Goal: Task Accomplishment & Management: Use online tool/utility

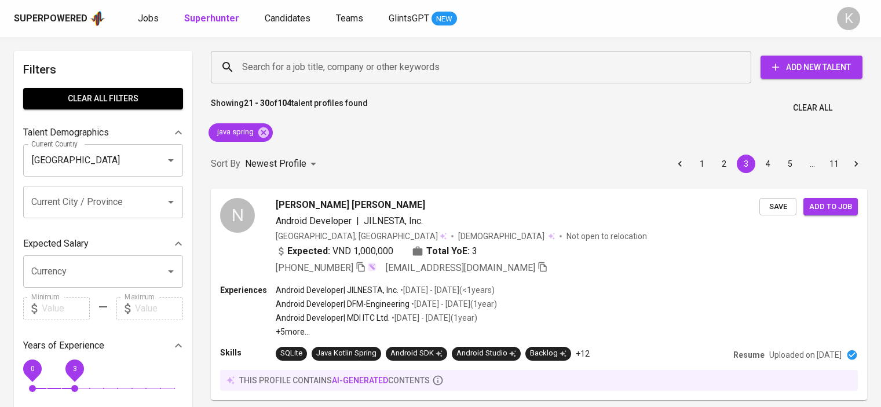
scroll to position [1217, 0]
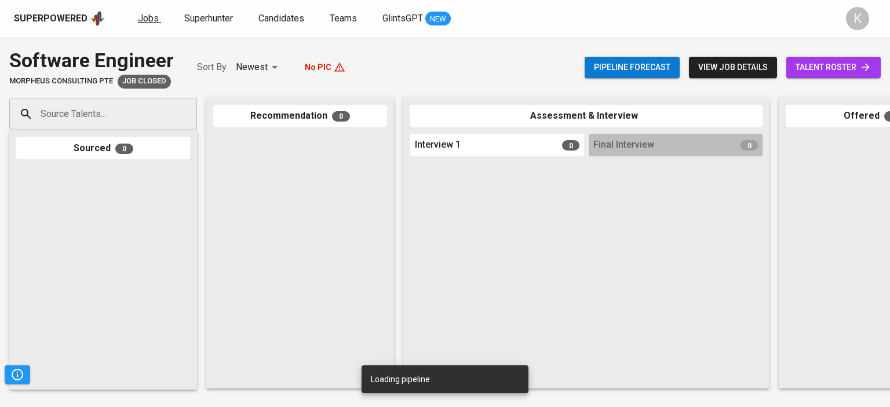
click at [147, 13] on span "Jobs" at bounding box center [148, 18] width 21 height 11
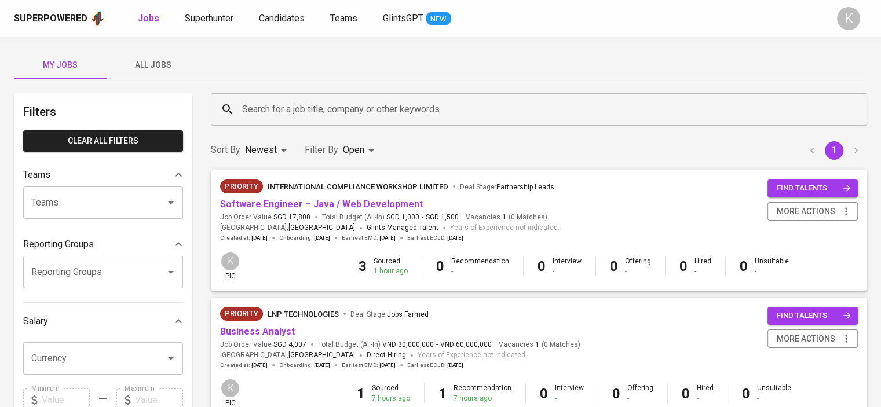
click at [156, 63] on span "All Jobs" at bounding box center [153, 65] width 79 height 14
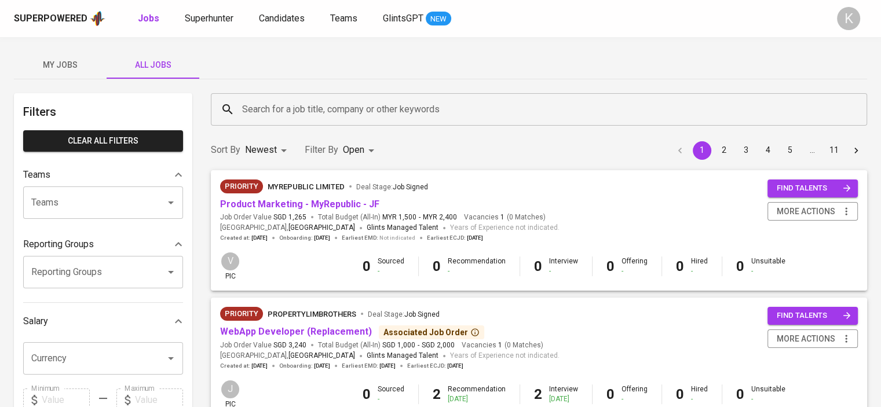
click at [311, 110] on input "Search for a job title, company or other keywords" at bounding box center [541, 110] width 605 height 22
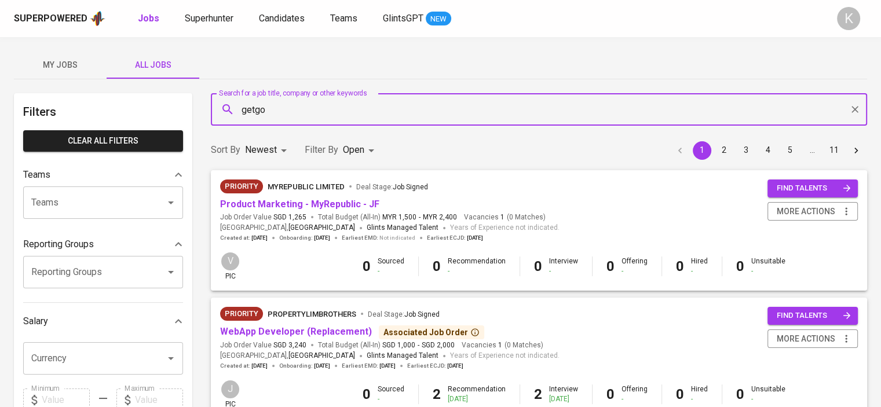
type input "getgo"
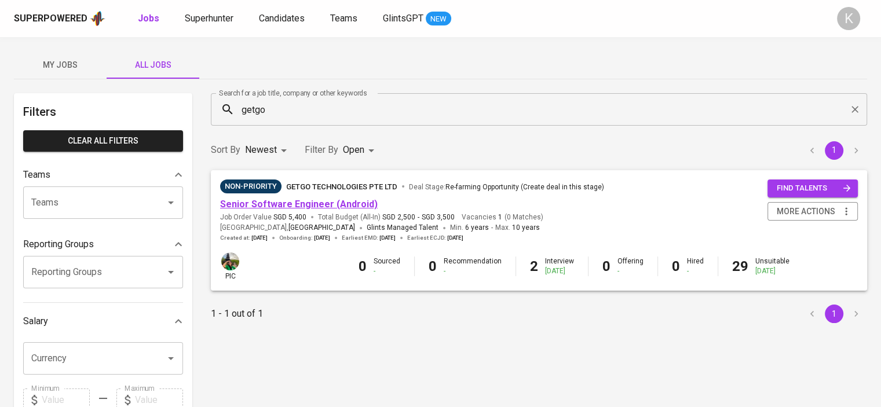
click at [332, 199] on link "Senior Software Engineer (Android)" at bounding box center [299, 204] width 158 height 11
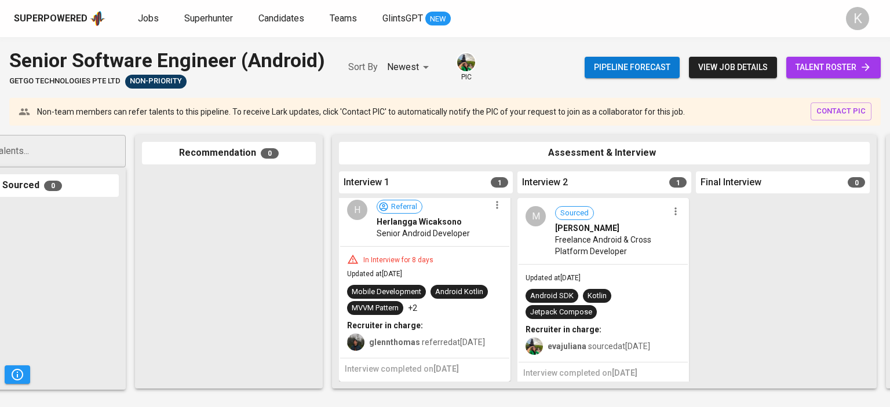
scroll to position [0, 74]
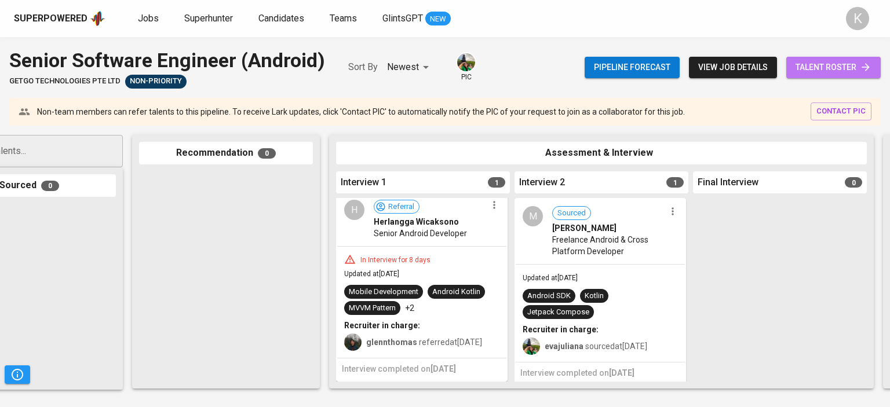
click at [851, 67] on span "talent roster" at bounding box center [834, 67] width 76 height 14
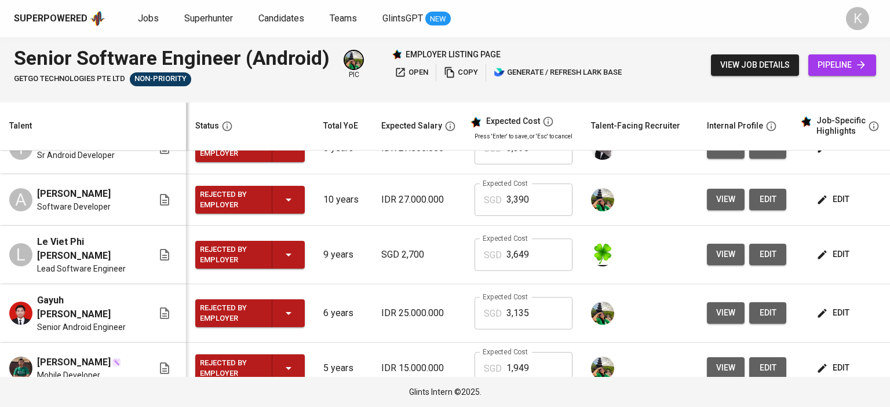
scroll to position [305, 0]
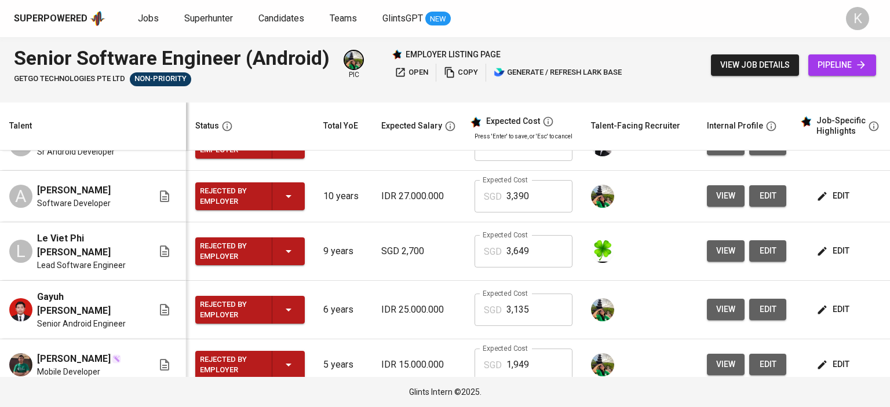
click at [418, 72] on span "open" at bounding box center [412, 72] width 34 height 13
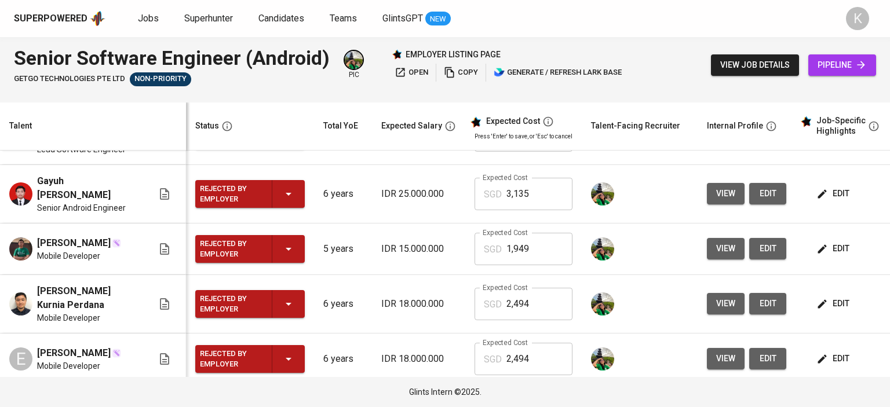
scroll to position [363, 0]
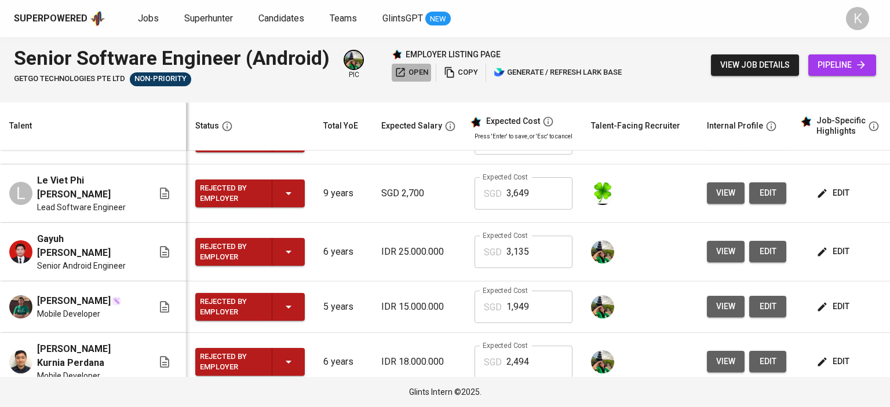
click at [411, 71] on span "open" at bounding box center [412, 72] width 34 height 13
